Goal: Task Accomplishment & Management: Use online tool/utility

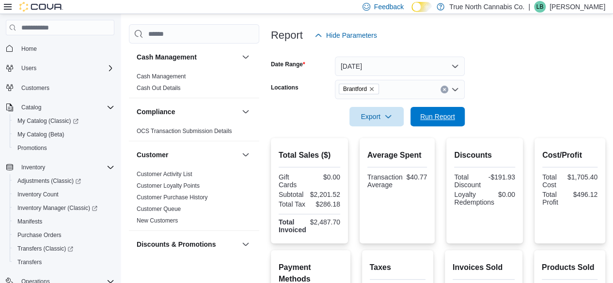
click at [416, 123] on span "Run Report" at bounding box center [437, 116] width 43 height 19
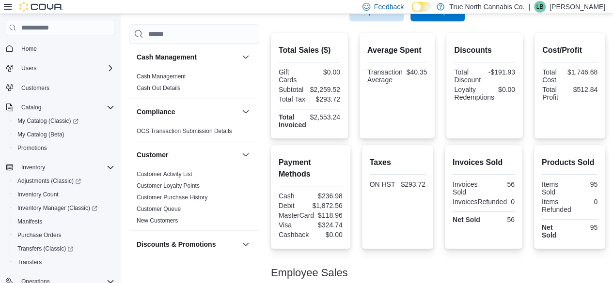
scroll to position [156, 0]
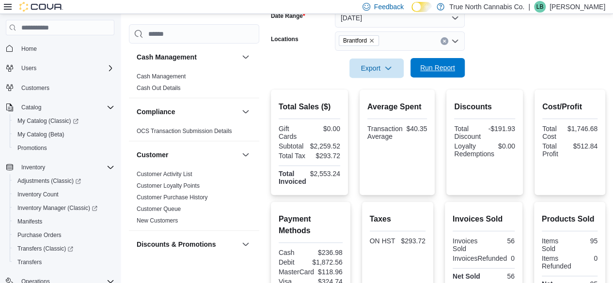
drag, startPoint x: 418, startPoint y: 66, endPoint x: 425, endPoint y: 60, distance: 9.6
click at [421, 61] on span "Run Report" at bounding box center [437, 67] width 43 height 19
click at [237, 13] on div "Feedback Dark Mode True North Cannabis Co. | LB [PERSON_NAME]" at bounding box center [306, 7] width 613 height 14
click at [184, 105] on div "Compliance" at bounding box center [194, 111] width 130 height 27
click at [449, 66] on span "Run Report" at bounding box center [437, 68] width 35 height 10
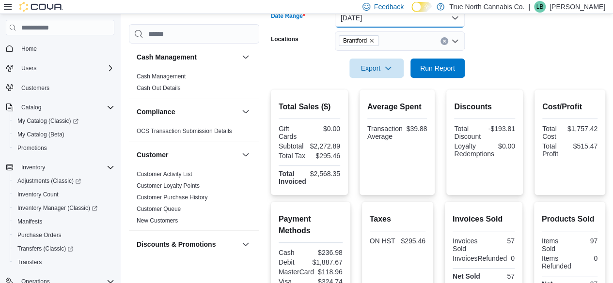
click at [413, 26] on button "[DATE]" at bounding box center [400, 17] width 130 height 19
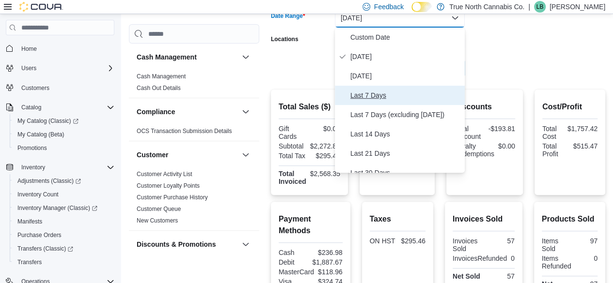
click at [405, 97] on span "Last 7 Days" at bounding box center [405, 96] width 110 height 12
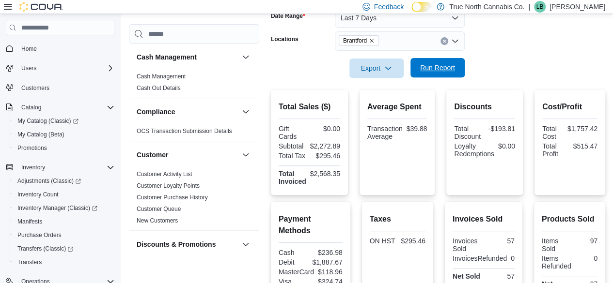
click at [445, 66] on span "Run Report" at bounding box center [437, 68] width 35 height 10
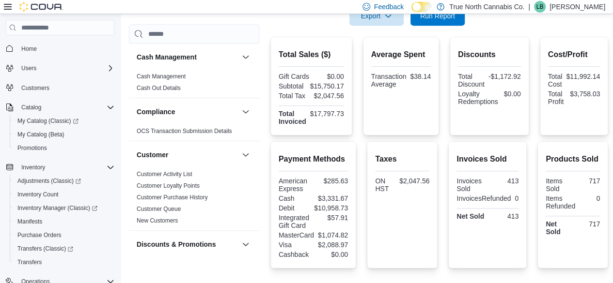
scroll to position [57, 0]
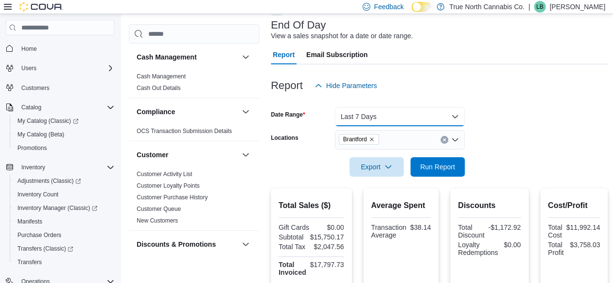
click at [394, 122] on button "Last 7 Days" at bounding box center [400, 116] width 130 height 19
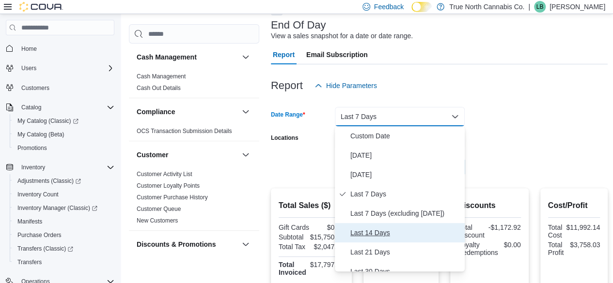
click at [399, 230] on span "Last 14 Days" at bounding box center [405, 233] width 110 height 12
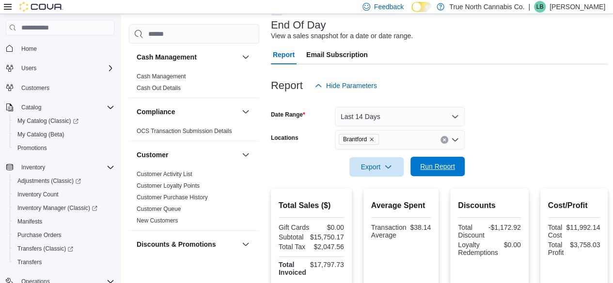
click at [429, 173] on span "Run Report" at bounding box center [437, 166] width 43 height 19
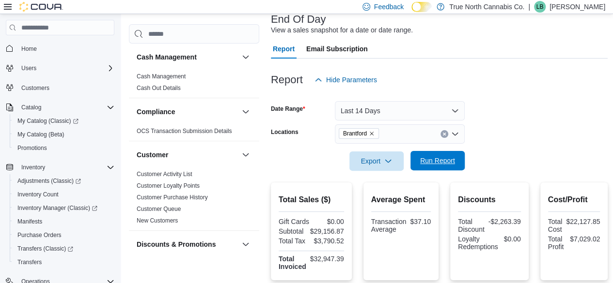
scroll to position [97, 0]
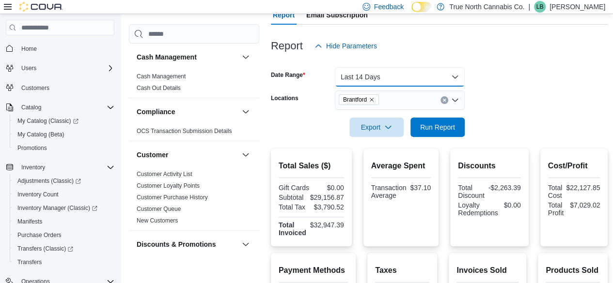
click at [413, 83] on button "Last 14 Days" at bounding box center [400, 76] width 130 height 19
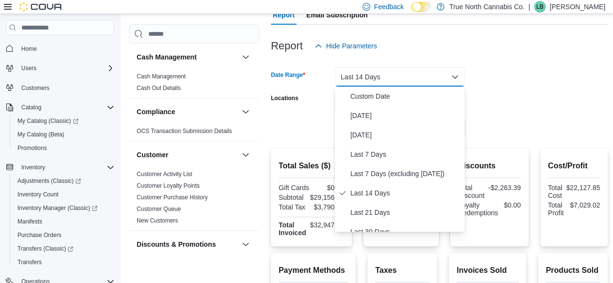
click at [565, 96] on form "Date Range Last 14 Days Locations [GEOGRAPHIC_DATA] Export Run Report" at bounding box center [439, 96] width 337 height 81
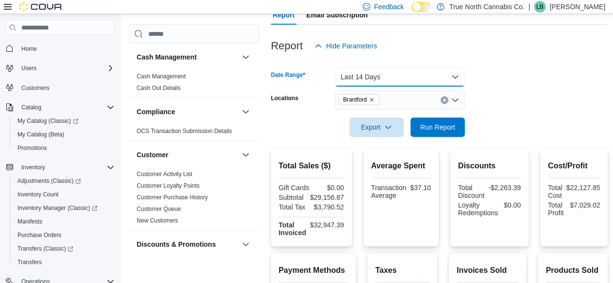
click at [409, 74] on button "Last 14 Days" at bounding box center [400, 76] width 130 height 19
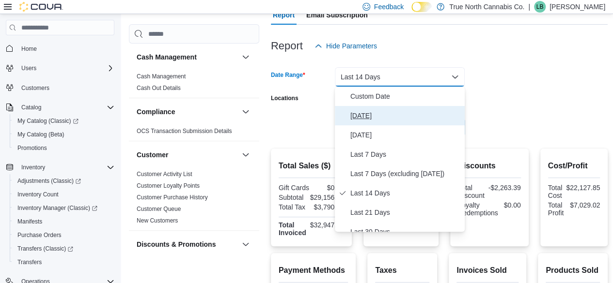
click at [393, 107] on button "[DATE]" at bounding box center [400, 115] width 130 height 19
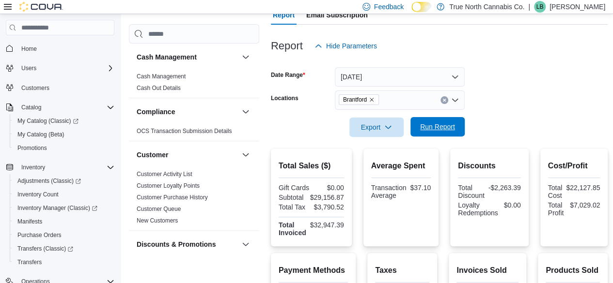
click at [421, 123] on span "Run Report" at bounding box center [437, 127] width 35 height 10
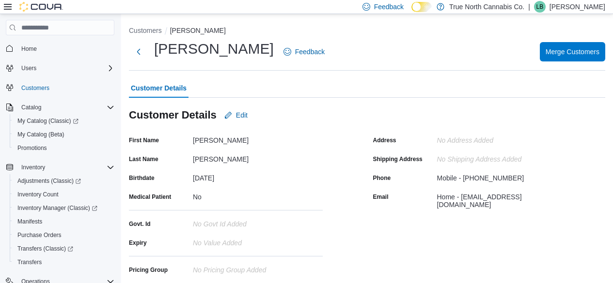
scroll to position [204, 0]
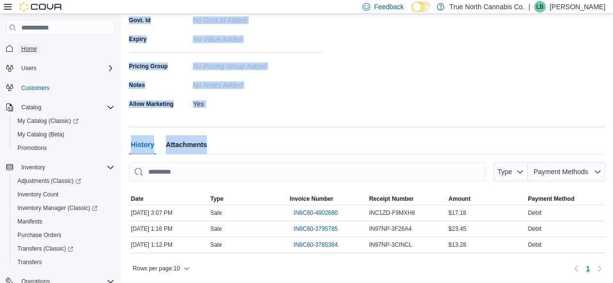
drag, startPoint x: 38, startPoint y: 45, endPoint x: 52, endPoint y: 45, distance: 14.0
click at [38, 45] on link "Home" at bounding box center [28, 49] width 23 height 12
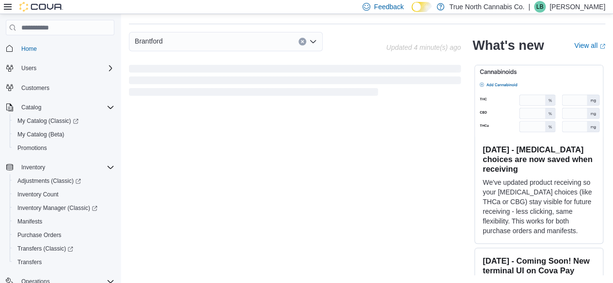
scroll to position [119, 0]
